Goal: Transaction & Acquisition: Purchase product/service

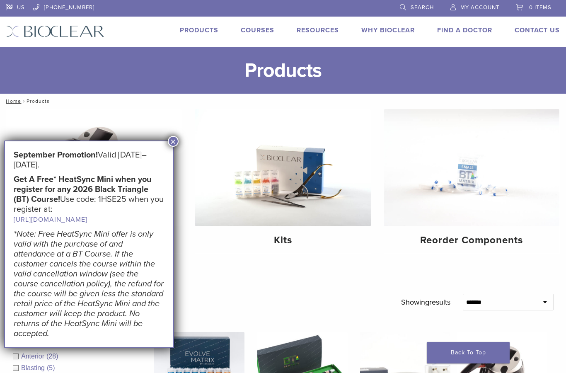
click at [175, 143] on button "×" at bounding box center [173, 141] width 11 height 11
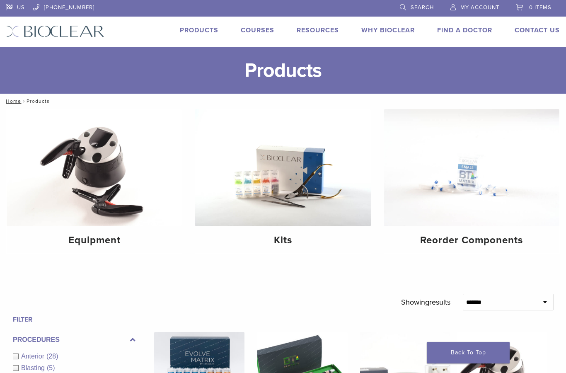
click at [253, 34] on link "Courses" at bounding box center [258, 30] width 34 height 8
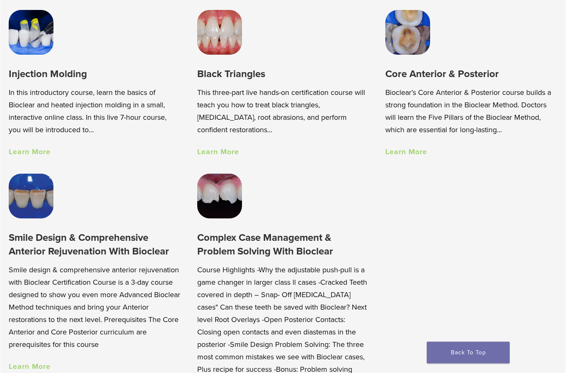
scroll to position [583, 0]
click at [46, 369] on link "Learn More" at bounding box center [30, 366] width 42 height 9
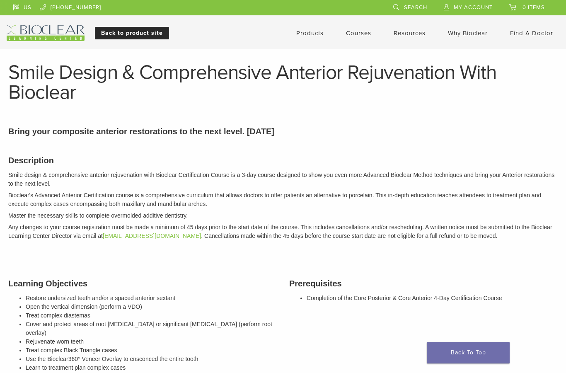
click at [142, 27] on link "Back to product site" at bounding box center [132, 33] width 74 height 12
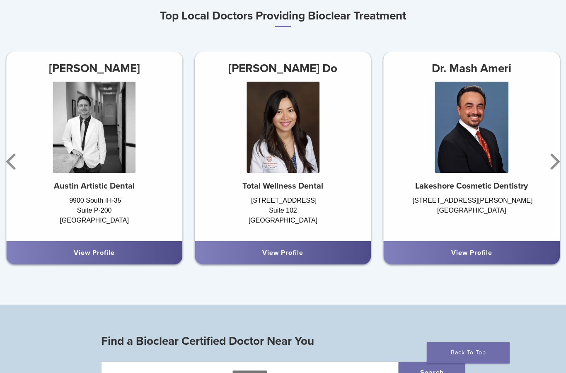
scroll to position [471, 0]
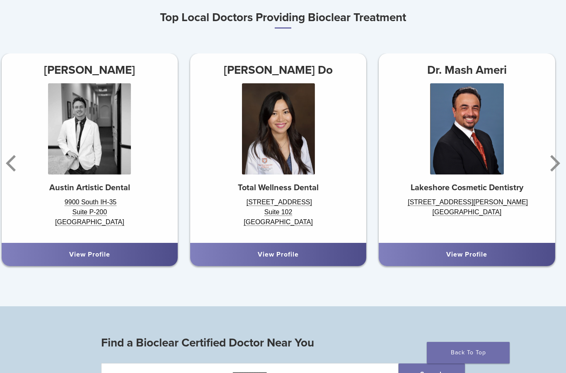
click at [558, 164] on icon "Next" at bounding box center [556, 163] width 10 height 17
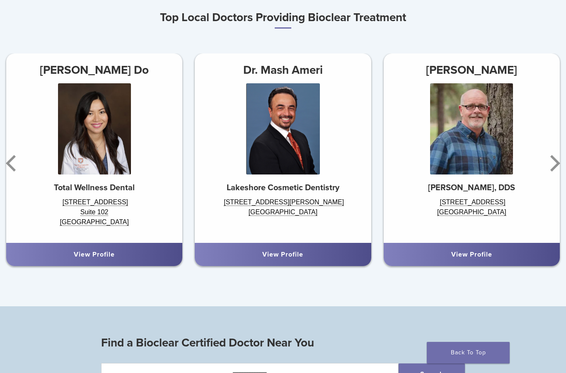
click at [561, 167] on icon "Next" at bounding box center [554, 164] width 17 height 50
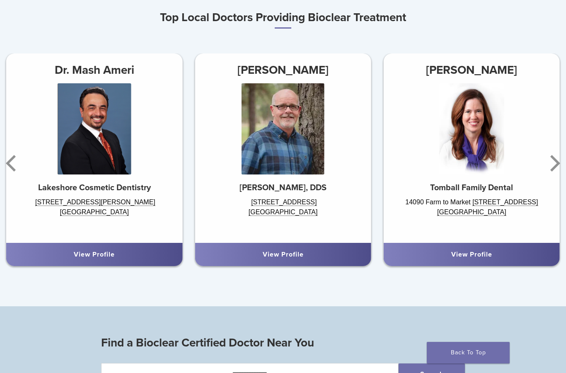
click at [562, 168] on icon "Next" at bounding box center [554, 164] width 17 height 50
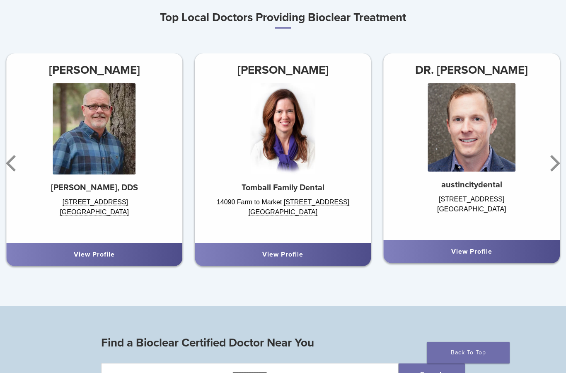
click at [560, 163] on icon "Next" at bounding box center [556, 163] width 10 height 17
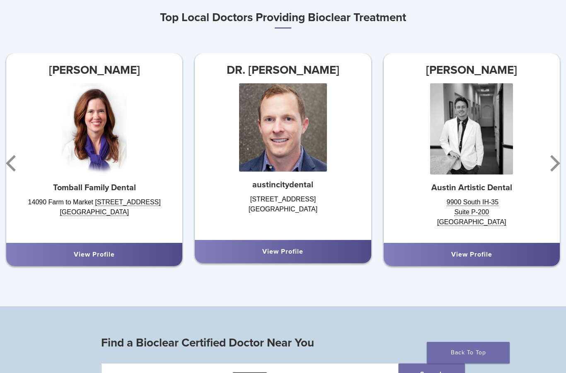
click at [556, 164] on icon "Next" at bounding box center [556, 163] width 10 height 17
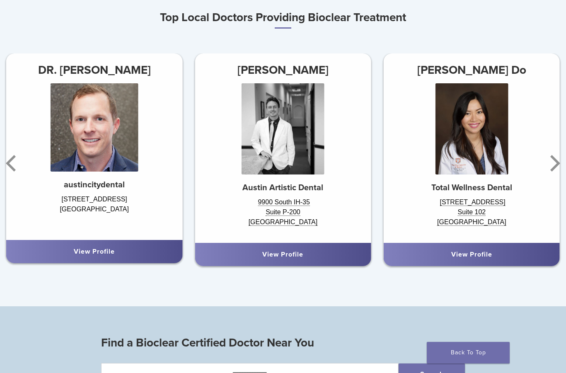
click at [560, 164] on icon "Next" at bounding box center [554, 164] width 17 height 50
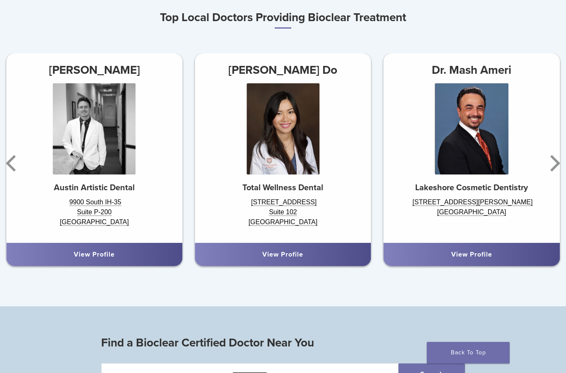
click at [560, 163] on icon "Next" at bounding box center [554, 164] width 17 height 50
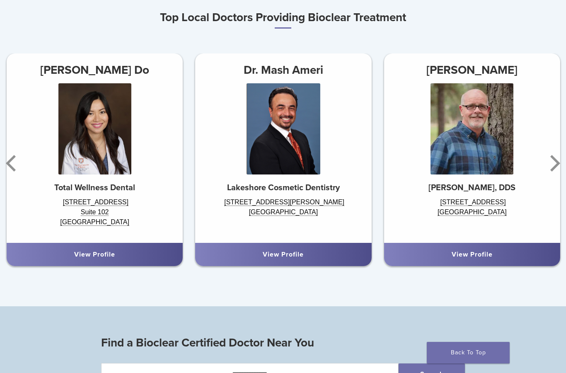
click at [558, 163] on icon "Next" at bounding box center [556, 163] width 10 height 17
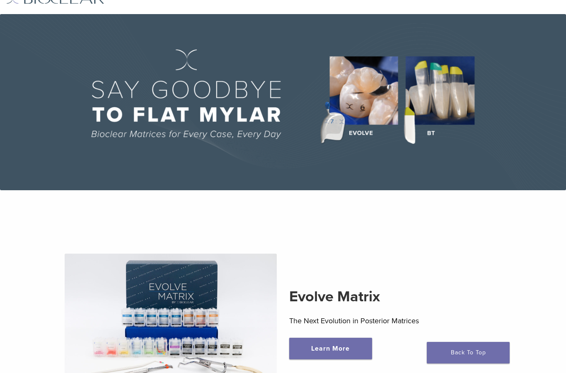
scroll to position [0, 0]
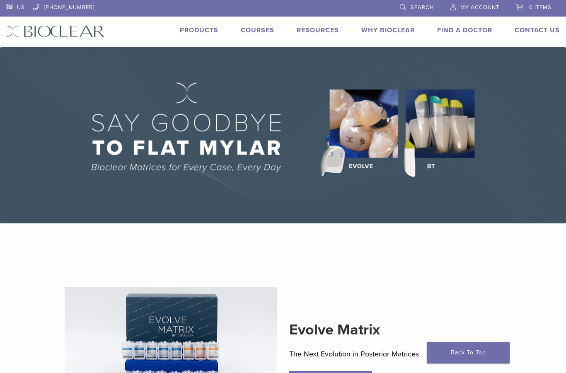
click at [201, 27] on link "Products" at bounding box center [199, 30] width 39 height 8
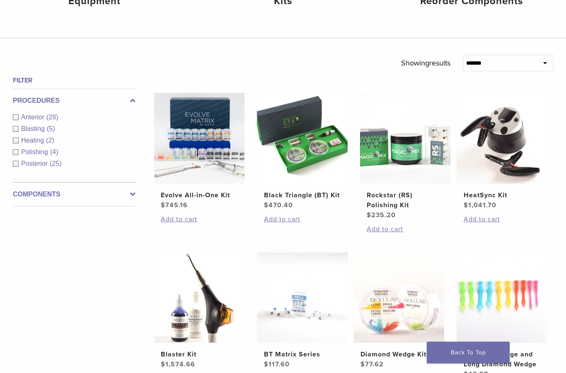
scroll to position [254, 0]
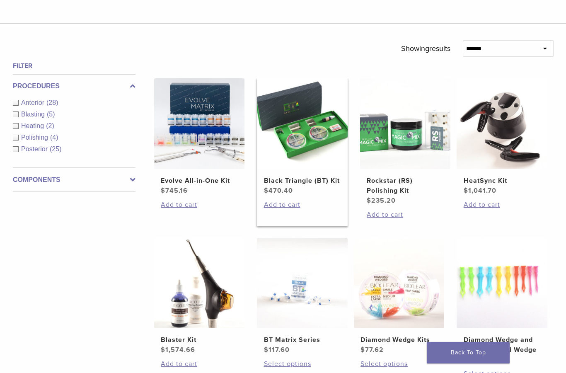
click at [301, 186] on h2 "Black Triangle (BT) Kit" at bounding box center [302, 181] width 77 height 10
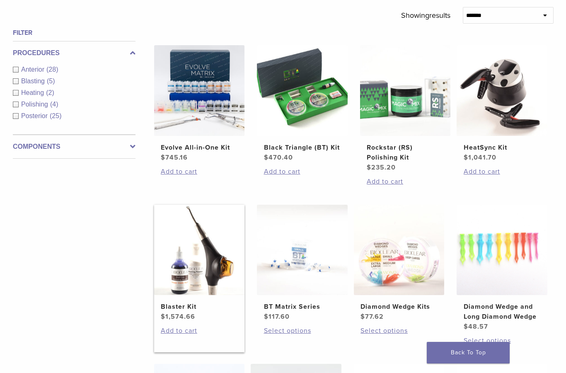
click at [189, 296] on img at bounding box center [199, 250] width 91 height 91
